Goal: Task Accomplishment & Management: Manage account settings

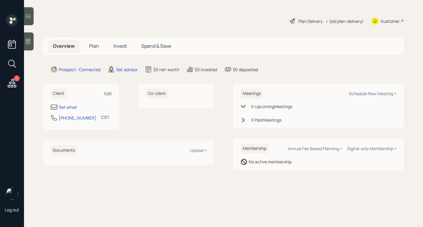
click at [106, 91] on div "Edit" at bounding box center [108, 94] width 8 height 6
select select "America/[GEOGRAPHIC_DATA]"
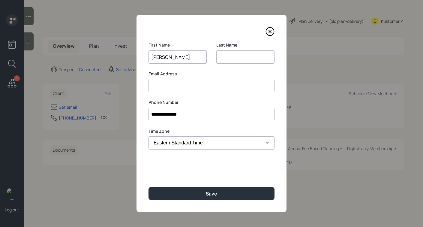
type input "[PERSON_NAME]"
click at [192, 87] on input at bounding box center [212, 85] width 126 height 13
paste input "[EMAIL_ADDRESS][DOMAIN_NAME]"
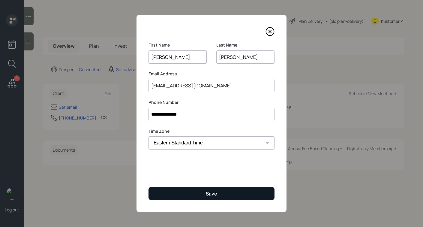
type input "[EMAIL_ADDRESS][DOMAIN_NAME]"
click at [213, 197] on div "Save" at bounding box center [211, 193] width 11 height 7
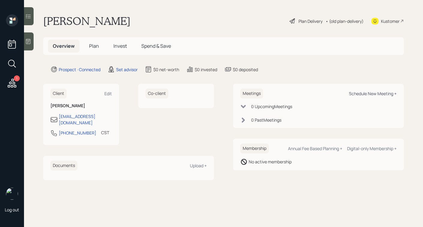
click at [357, 92] on div "Schedule New Meeting +" at bounding box center [373, 94] width 48 height 6
select select "round-[PERSON_NAME]"
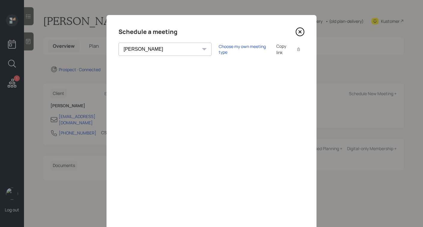
scroll to position [19, 0]
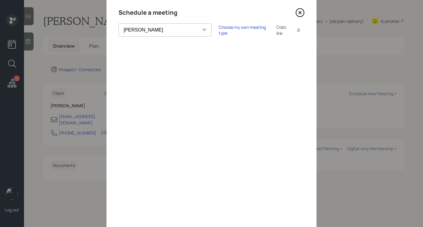
click at [299, 13] on icon at bounding box center [300, 12] width 9 height 9
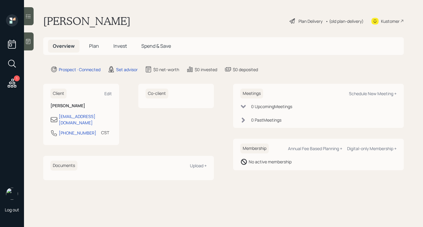
click at [27, 37] on div at bounding box center [29, 41] width 10 height 18
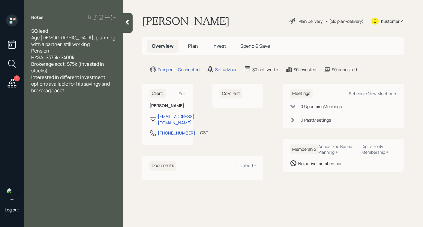
click at [86, 70] on div "Brokerage acct: $75k (invested in stocks)" at bounding box center [73, 67] width 85 height 13
click at [131, 29] on div at bounding box center [128, 23] width 10 height 20
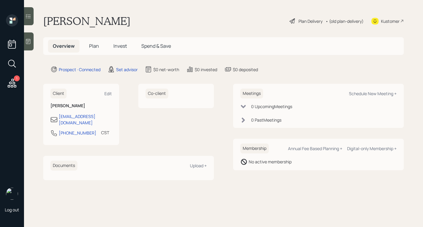
click at [33, 36] on div at bounding box center [29, 41] width 10 height 18
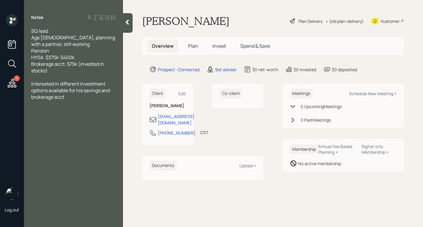
click at [131, 24] on div at bounding box center [128, 23] width 10 height 20
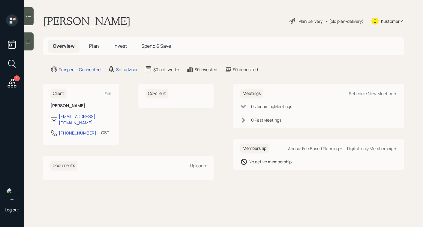
click at [28, 37] on div at bounding box center [29, 41] width 10 height 18
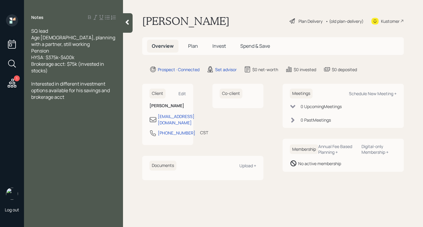
click at [130, 24] on icon at bounding box center [127, 22] width 6 height 6
